Goal: Task Accomplishment & Management: Complete application form

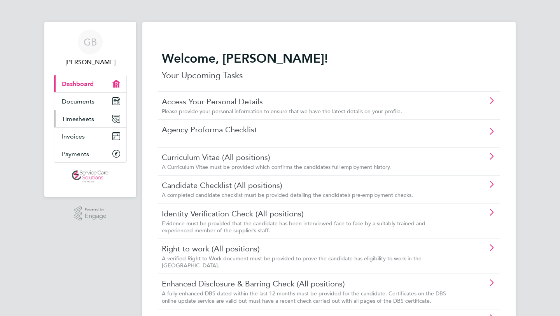
click at [85, 115] on span "Timesheets" at bounding box center [78, 118] width 32 height 7
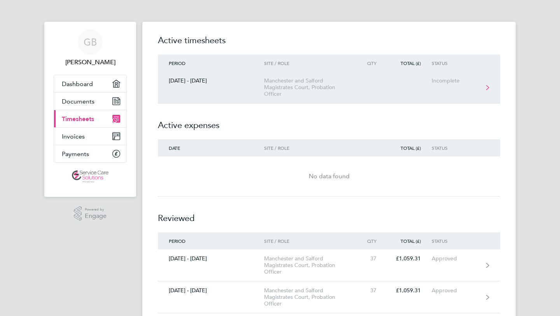
click at [489, 86] on link "[DATE] - [DATE] [GEOGRAPHIC_DATA] and Salford Magistrates Court, Probation Offi…" at bounding box center [329, 88] width 342 height 32
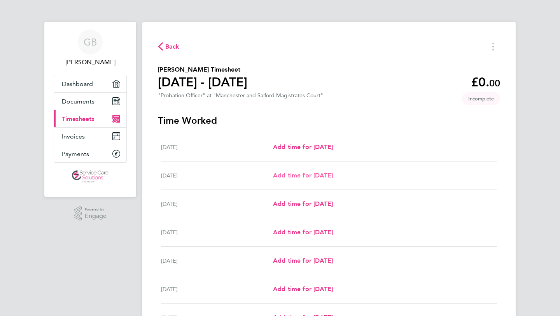
click at [333, 175] on span "Add time for [DATE]" at bounding box center [303, 175] width 60 height 7
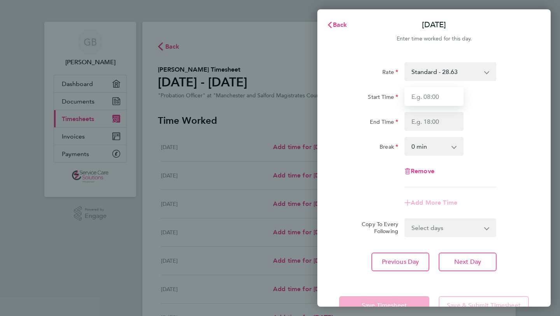
click at [434, 97] on input "Start Time" at bounding box center [434, 96] width 59 height 19
type input "08:00"
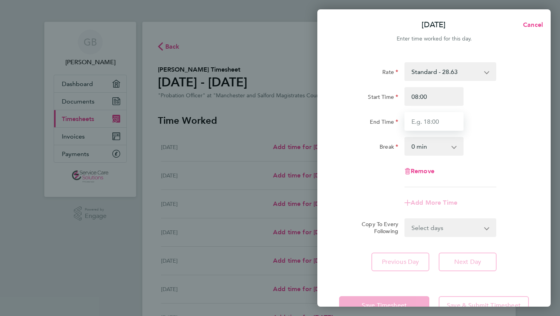
click at [428, 120] on input "End Time" at bounding box center [434, 121] width 59 height 19
type input "17:45"
click at [426, 147] on select "0 min 15 min 30 min 45 min 60 min 75 min 90 min" at bounding box center [429, 146] width 48 height 17
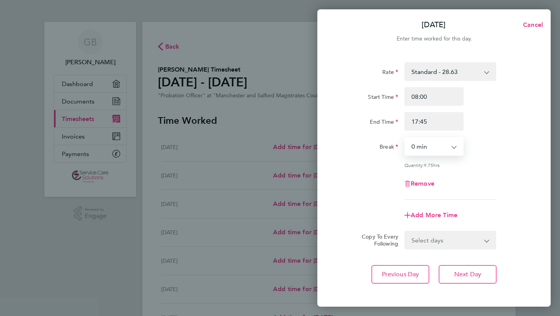
select select "30"
click at [405, 138] on select "0 min 15 min 30 min 45 min 60 min 75 min 90 min" at bounding box center [429, 146] width 48 height 17
click at [470, 272] on span "Next Day" at bounding box center [467, 274] width 27 height 8
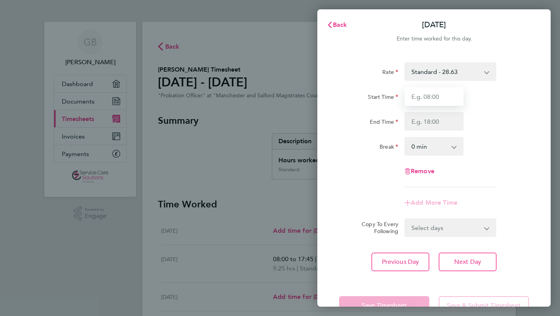
click at [439, 95] on input "Start Time" at bounding box center [434, 96] width 59 height 19
type input "08:00"
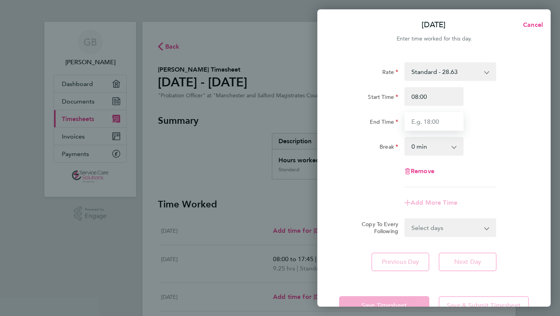
click at [429, 119] on input "End Time" at bounding box center [434, 121] width 59 height 19
type input "17:45"
click at [429, 146] on select "0 min 15 min 30 min 45 min 60 min 75 min 90 min" at bounding box center [429, 146] width 48 height 17
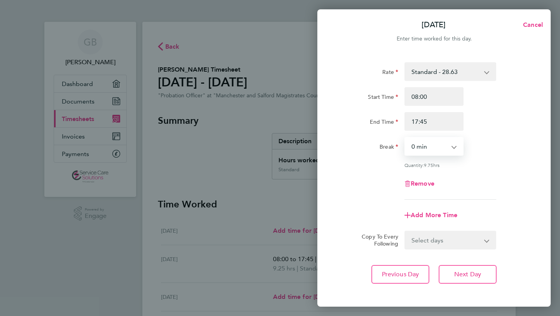
select select "30"
click at [405, 138] on select "0 min 15 min 30 min 45 min 60 min 75 min 90 min" at bounding box center [429, 146] width 48 height 17
click at [474, 275] on span "Next Day" at bounding box center [467, 274] width 27 height 8
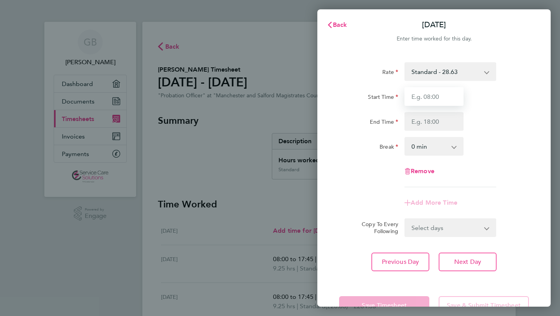
click at [430, 95] on input "Start Time" at bounding box center [434, 96] width 59 height 19
type input "08:00"
click at [431, 119] on input "End Time" at bounding box center [434, 121] width 59 height 19
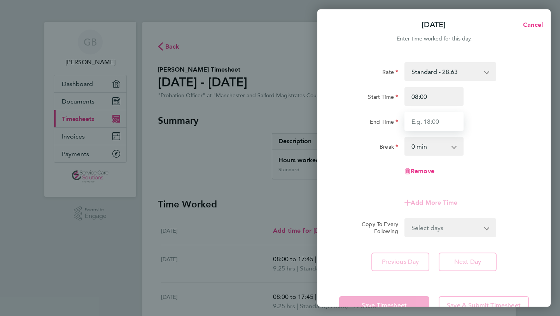
type input "17:45"
click at [432, 148] on select "0 min 15 min 30 min 45 min 60 min 75 min 90 min" at bounding box center [429, 146] width 48 height 17
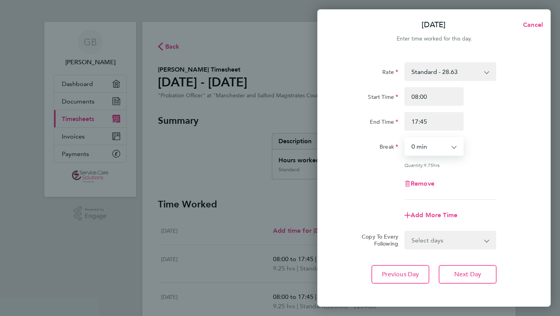
select select "30"
click at [405, 138] on select "0 min 15 min 30 min 45 min 60 min 75 min 90 min" at bounding box center [429, 146] width 48 height 17
click at [476, 278] on button "Next Day" at bounding box center [468, 274] width 58 height 19
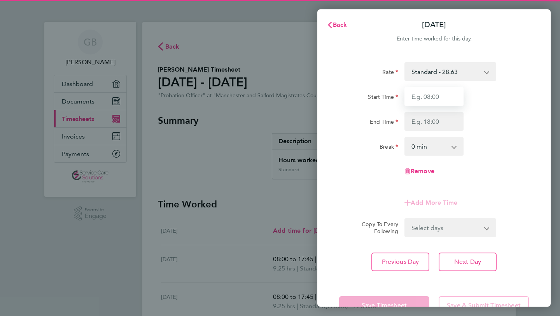
click at [440, 94] on input "Start Time" at bounding box center [434, 96] width 59 height 19
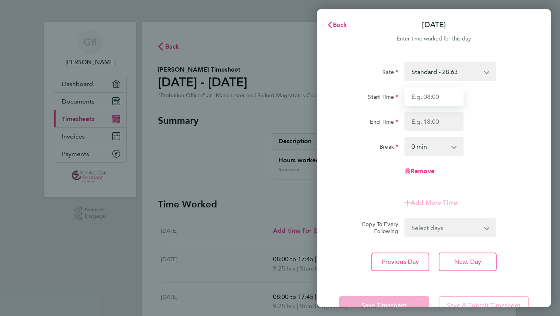
type input "08:00"
click at [433, 117] on input "End Time" at bounding box center [434, 121] width 59 height 19
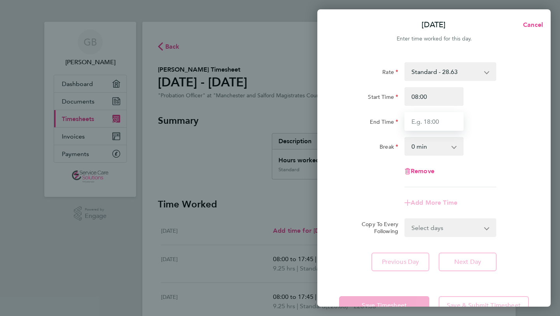
type input "17:45"
click at [424, 143] on select "0 min 15 min 30 min 45 min 60 min 75 min 90 min" at bounding box center [429, 146] width 48 height 17
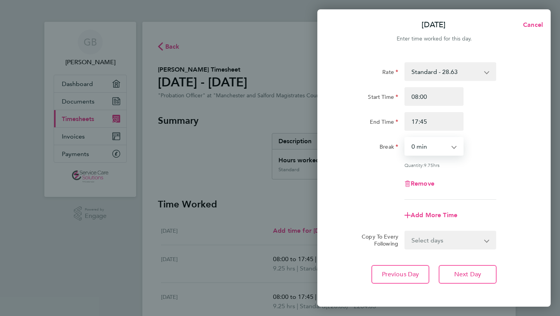
select select "30"
click at [405, 138] on select "0 min 15 min 30 min 45 min 60 min 75 min 90 min" at bounding box center [429, 146] width 48 height 17
click at [514, 215] on div "Add More Time" at bounding box center [434, 215] width 196 height 19
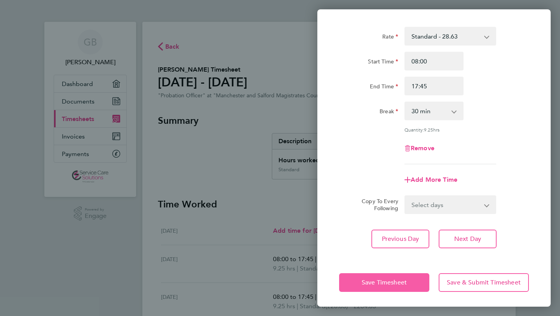
click at [384, 277] on button "Save Timesheet" at bounding box center [384, 282] width 90 height 19
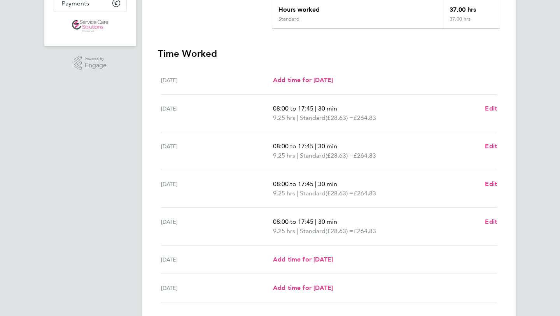
scroll to position [206, 0]
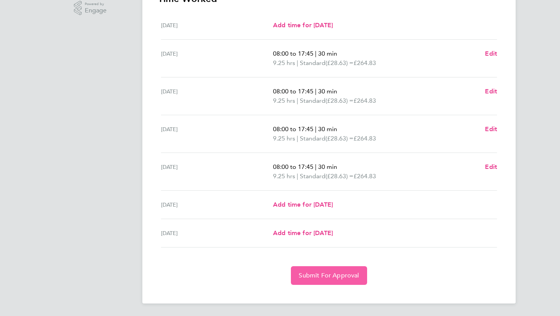
click at [345, 274] on span "Submit For Approval" at bounding box center [329, 276] width 60 height 8
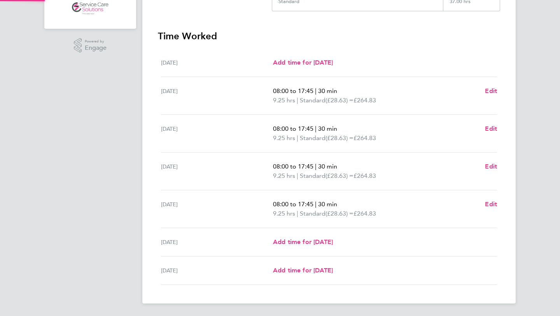
scroll to position [168, 0]
